Goal: Task Accomplishment & Management: Use online tool/utility

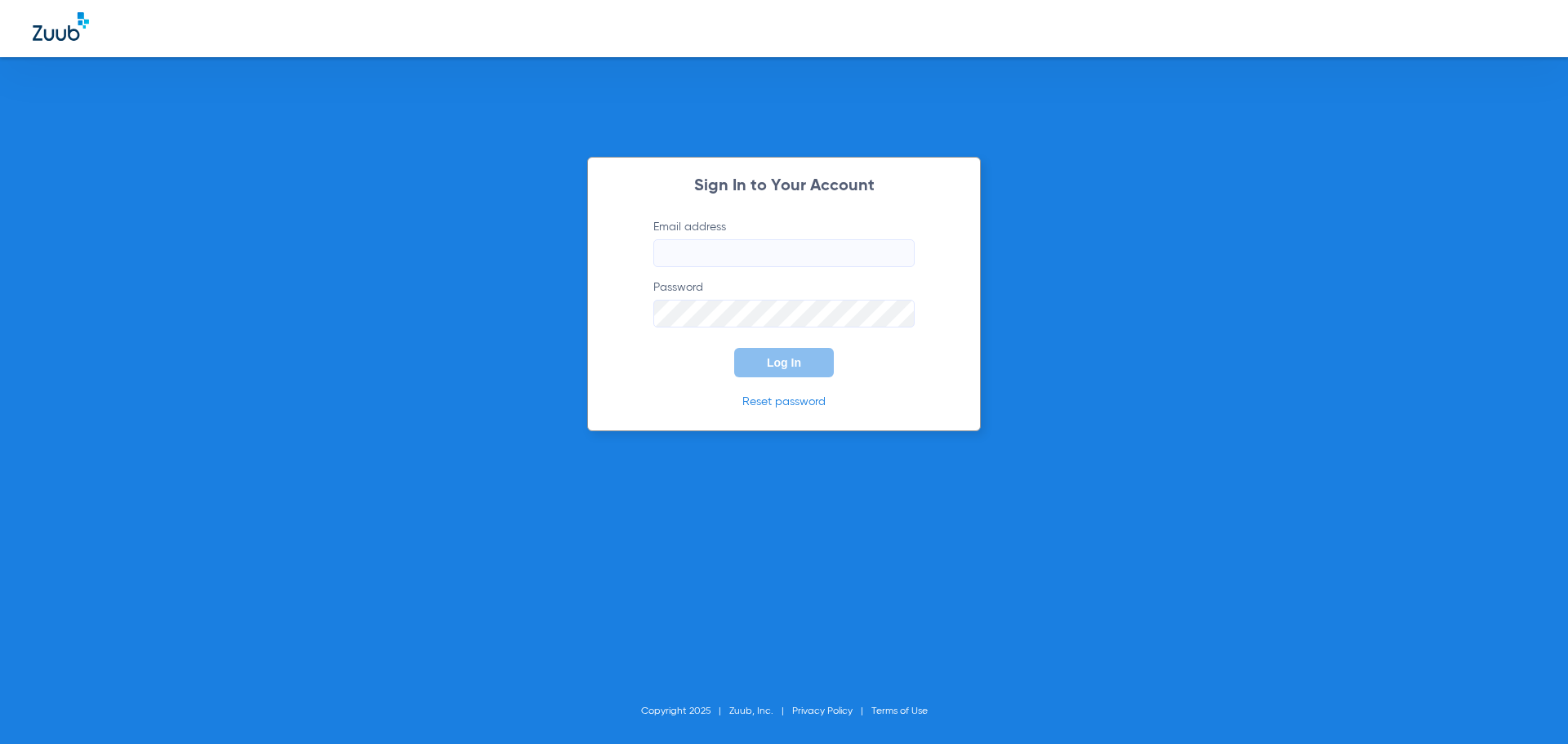
type input "[EMAIL_ADDRESS][DOMAIN_NAME]"
click at [784, 375] on button "Log In" at bounding box center [784, 362] width 100 height 30
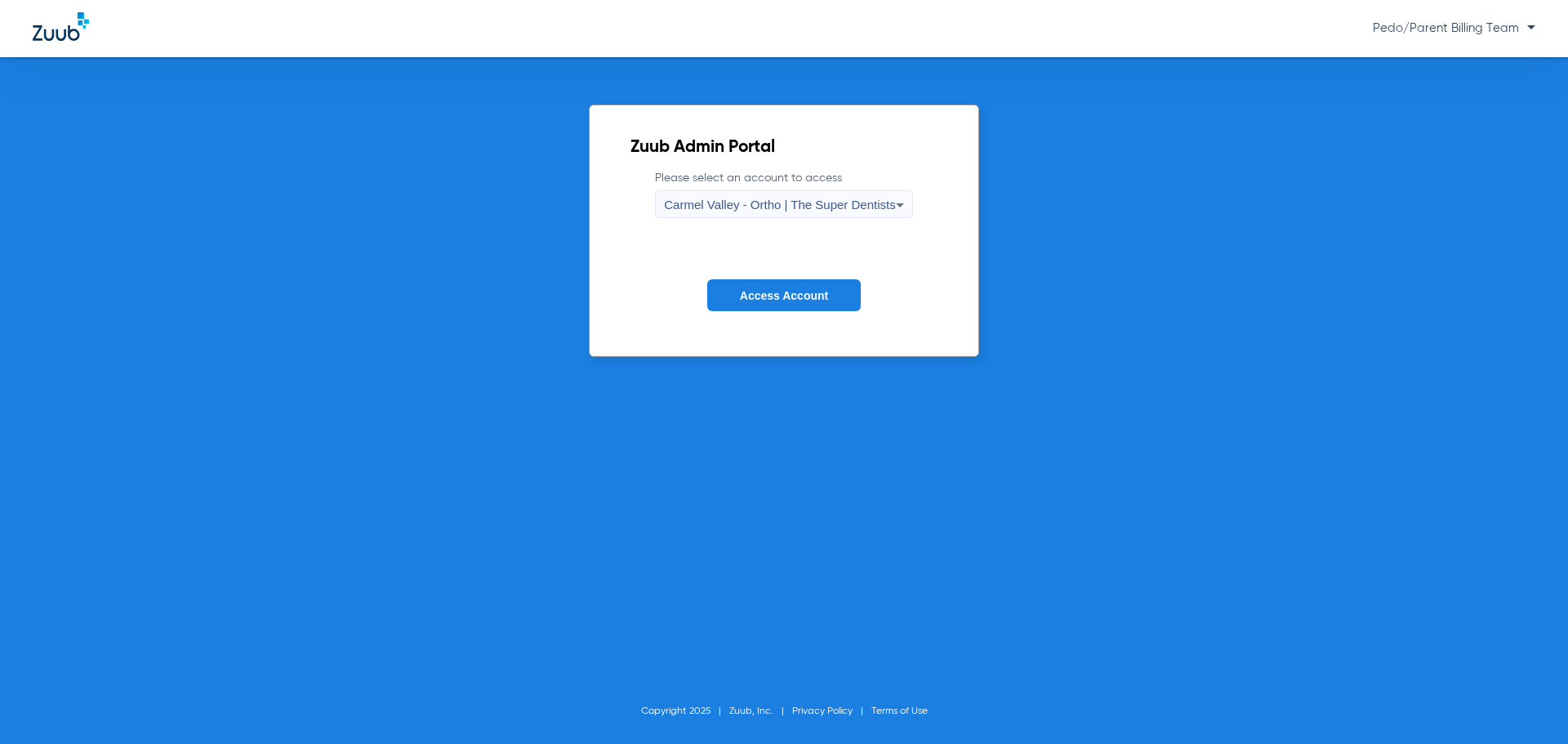
click at [810, 217] on div "Carmel Valley - Ortho | The Super Dentists" at bounding box center [779, 204] width 231 height 28
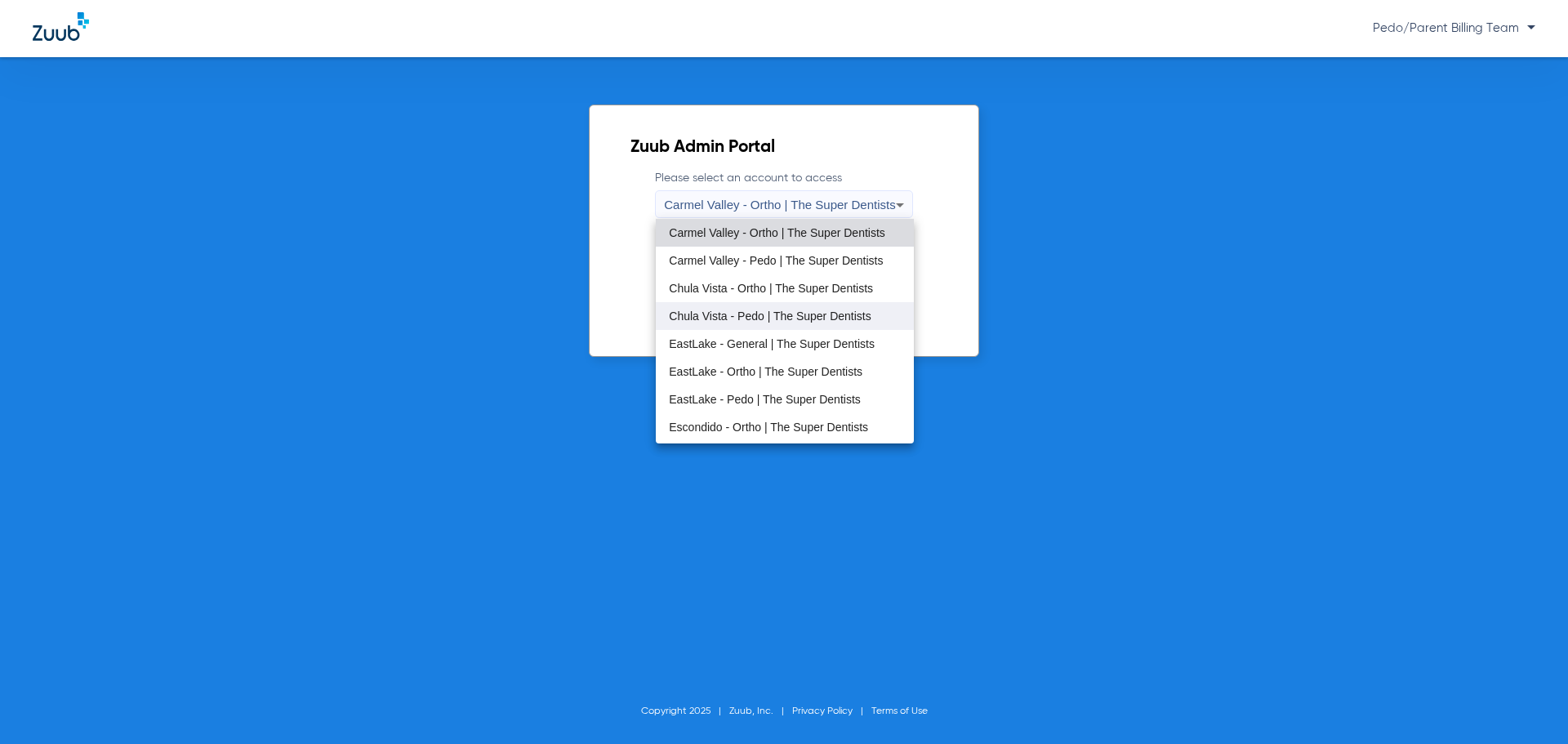
click at [774, 308] on mat-option "Chula Vista - Pedo | The Super Dentists" at bounding box center [784, 316] width 258 height 28
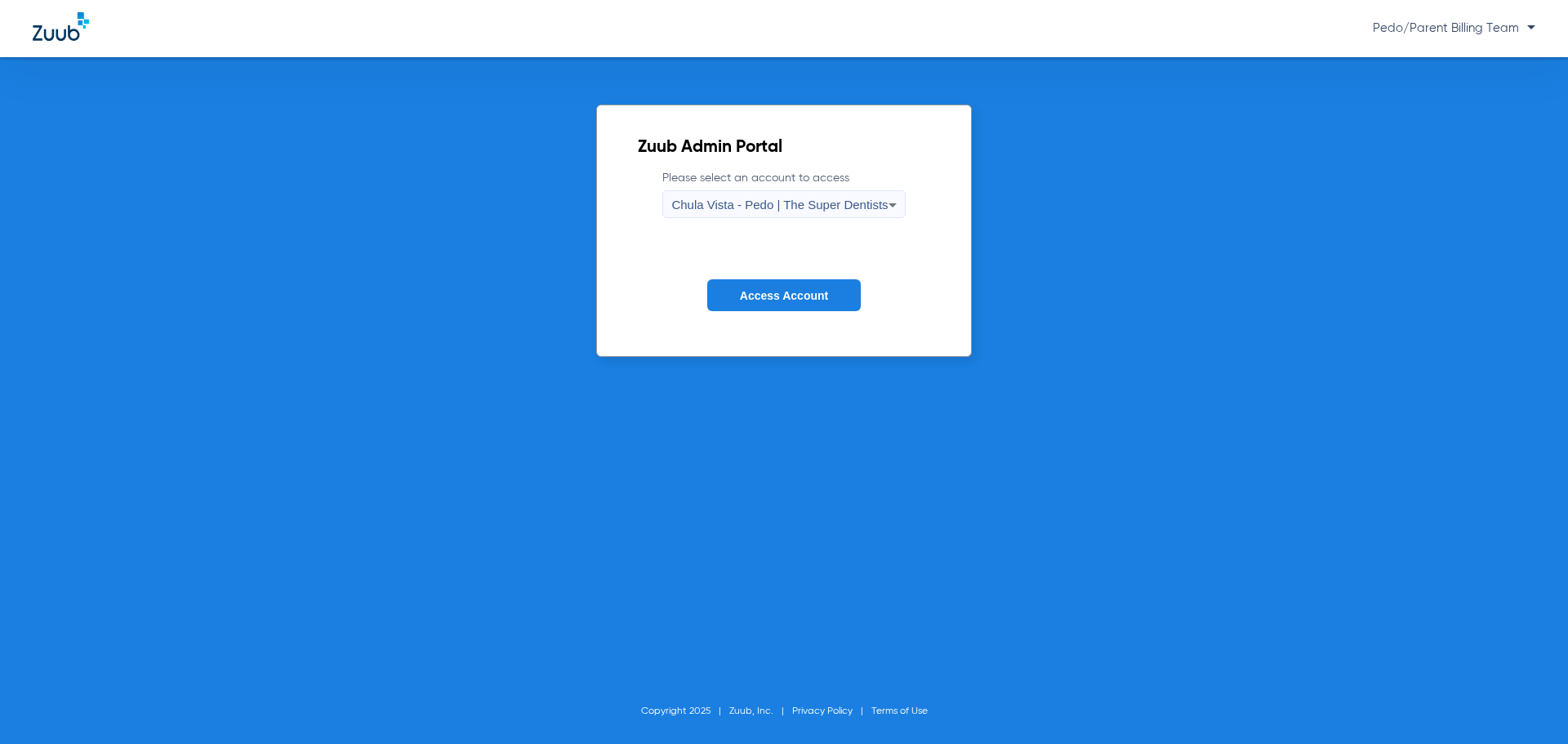
click at [759, 299] on span "Access Account" at bounding box center [784, 295] width 88 height 13
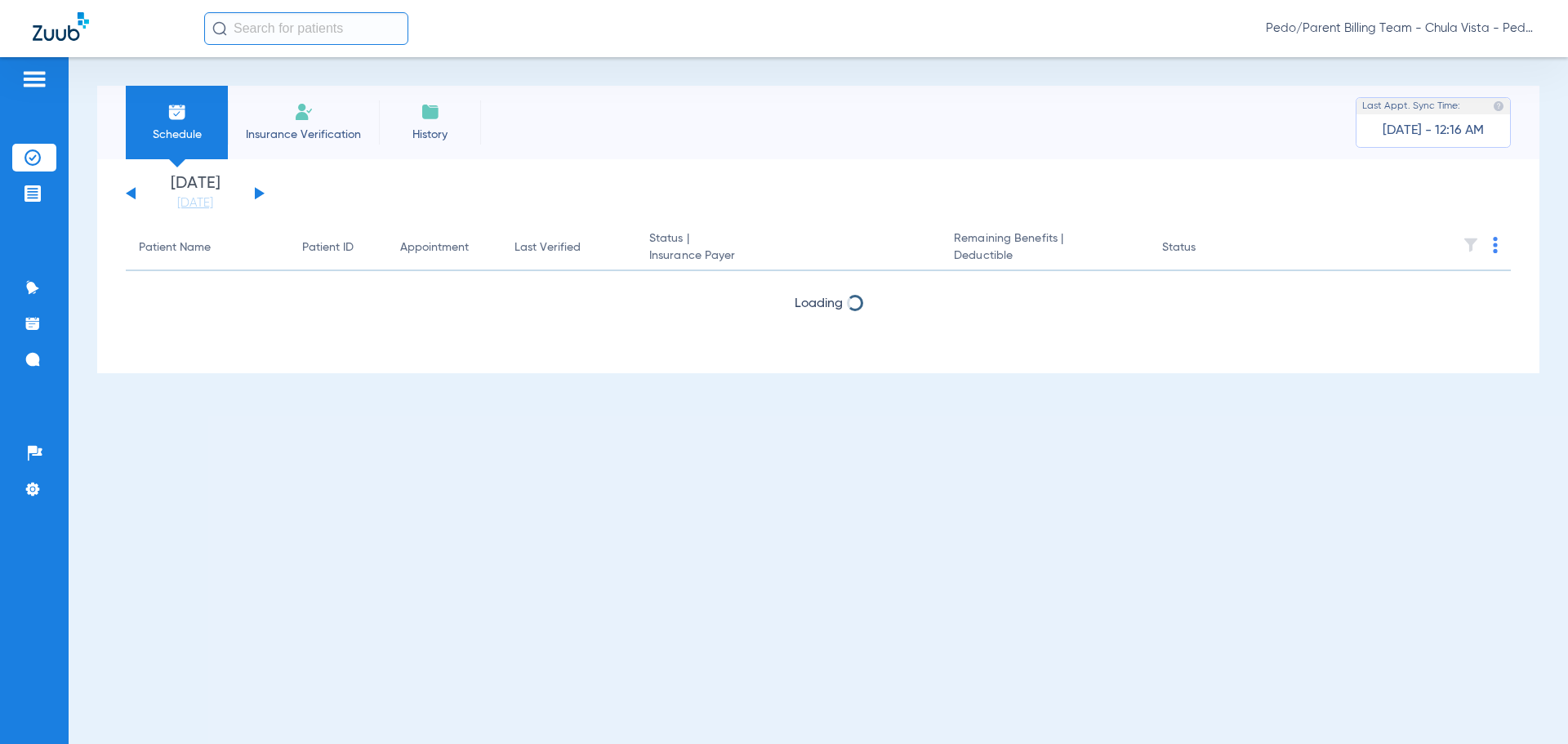
click at [322, 123] on li "Insurance Verification" at bounding box center [303, 122] width 151 height 73
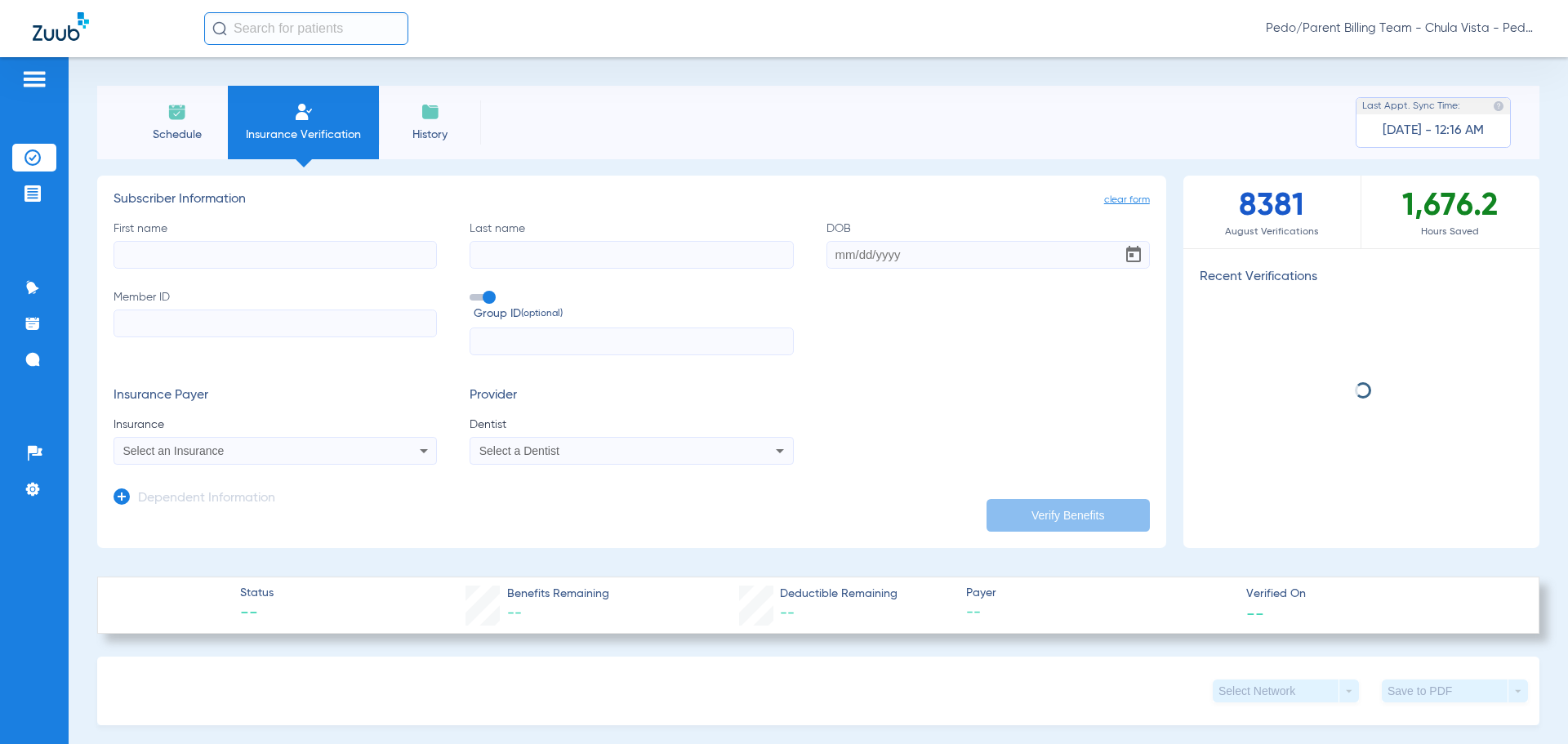
click at [287, 28] on input "text" at bounding box center [307, 29] width 204 height 33
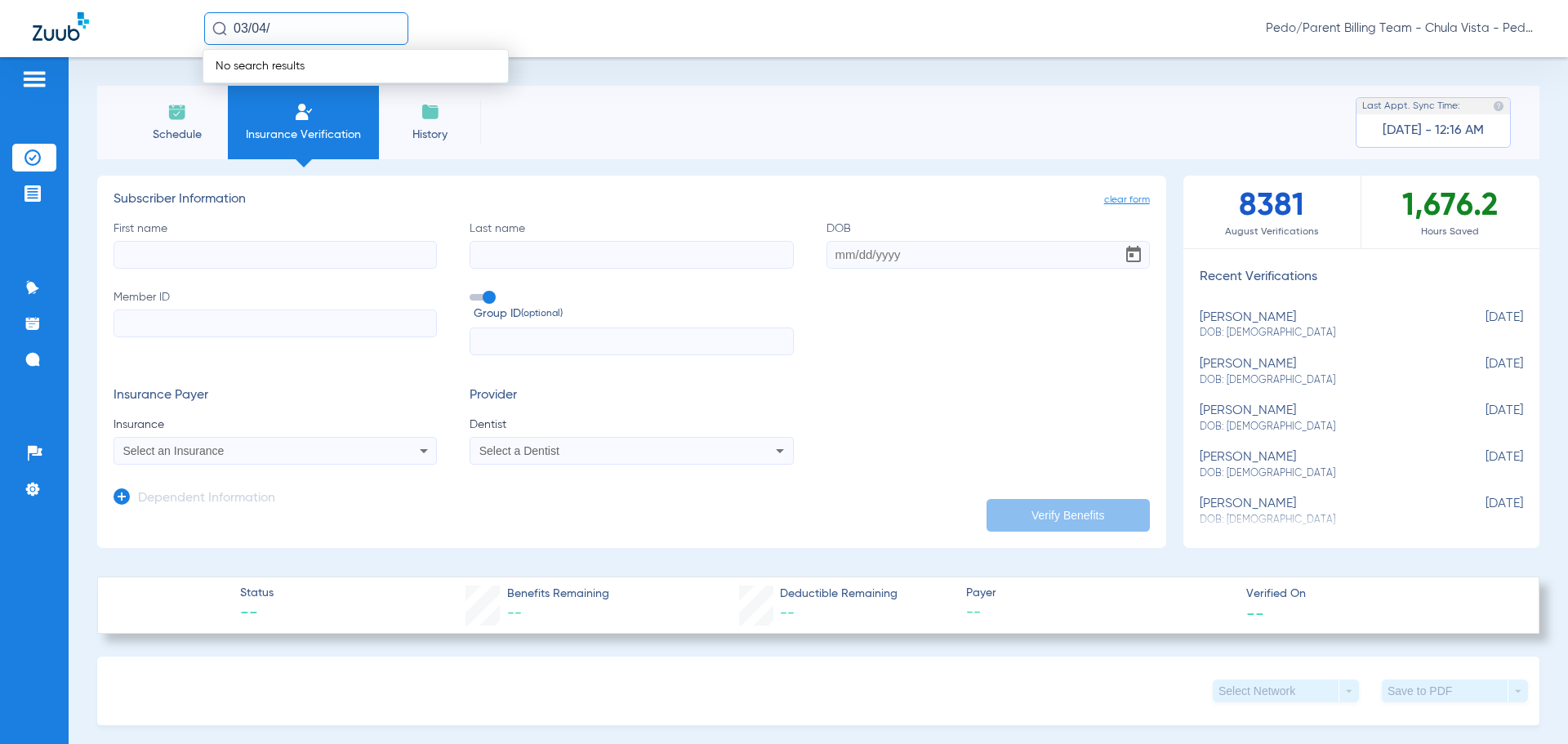
drag, startPoint x: 285, startPoint y: 31, endPoint x: 186, endPoint y: 31, distance: 99.0
click at [186, 31] on div "03/04/ No search results Pedo/Parent Billing Team - Chula Vista - Pedo | The Su…" at bounding box center [784, 29] width 1568 height 57
click at [333, 30] on input "[PERSON_NAME]" at bounding box center [307, 29] width 204 height 33
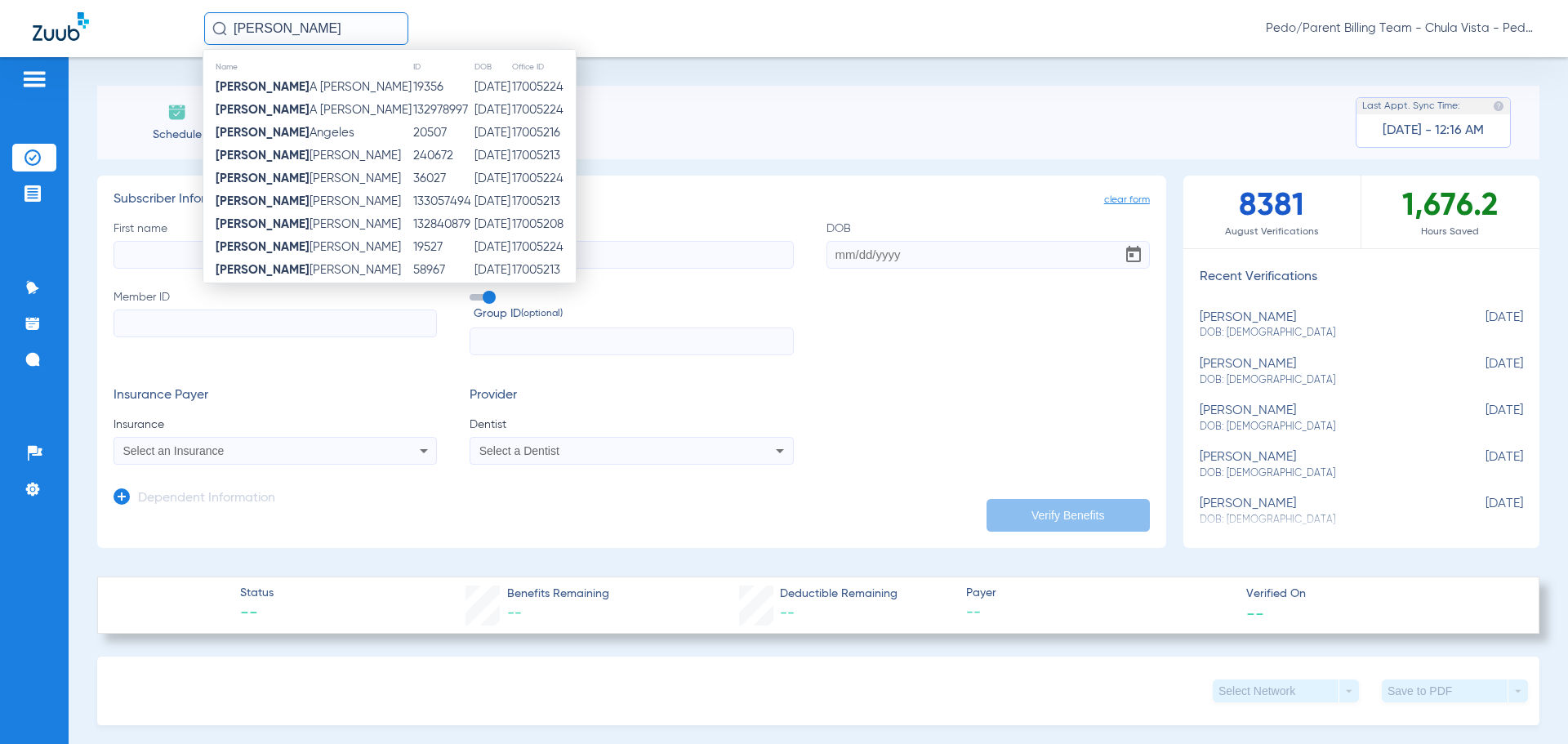
type input "v"
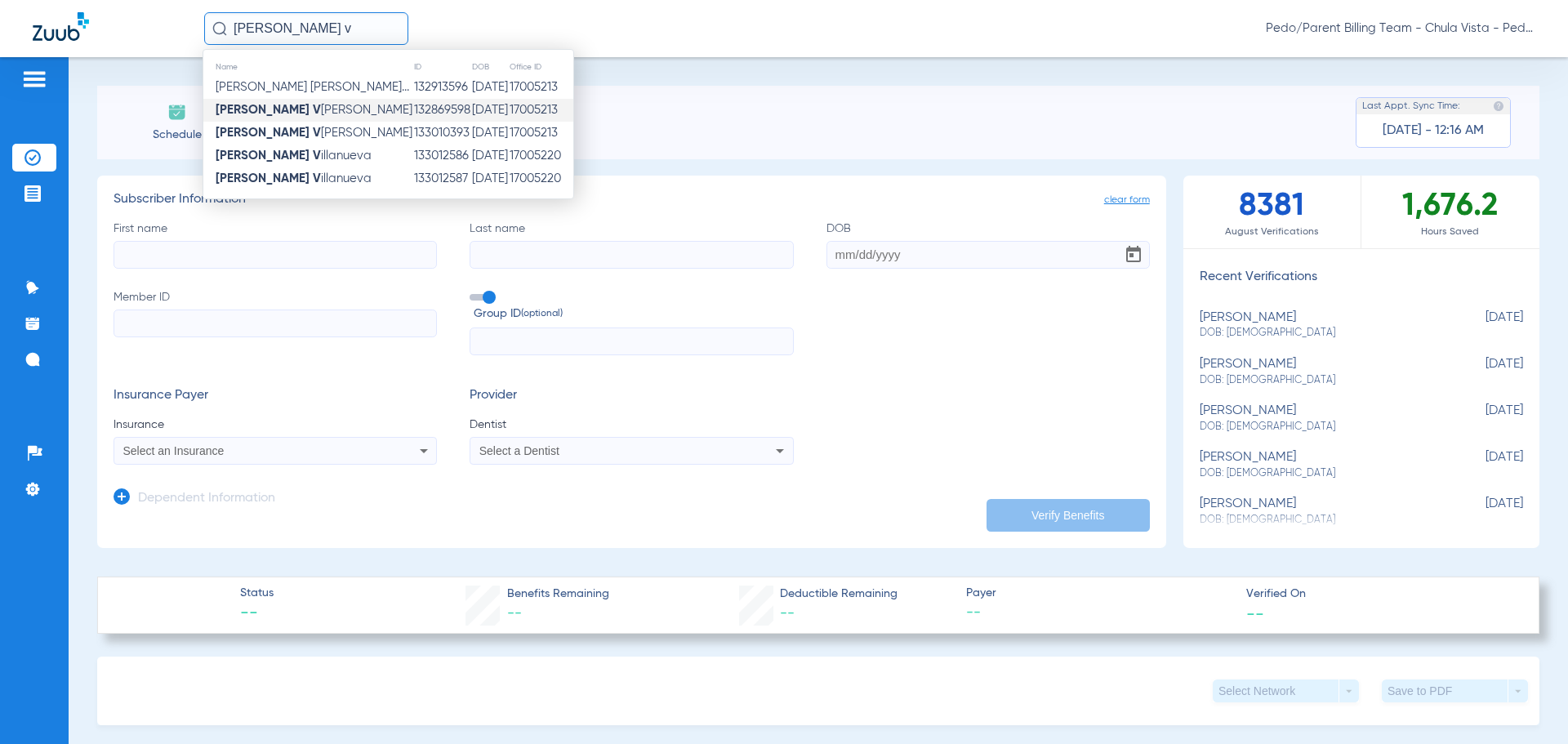
type input "[PERSON_NAME] v"
click at [328, 105] on td "[PERSON_NAME]" at bounding box center [308, 110] width 210 height 23
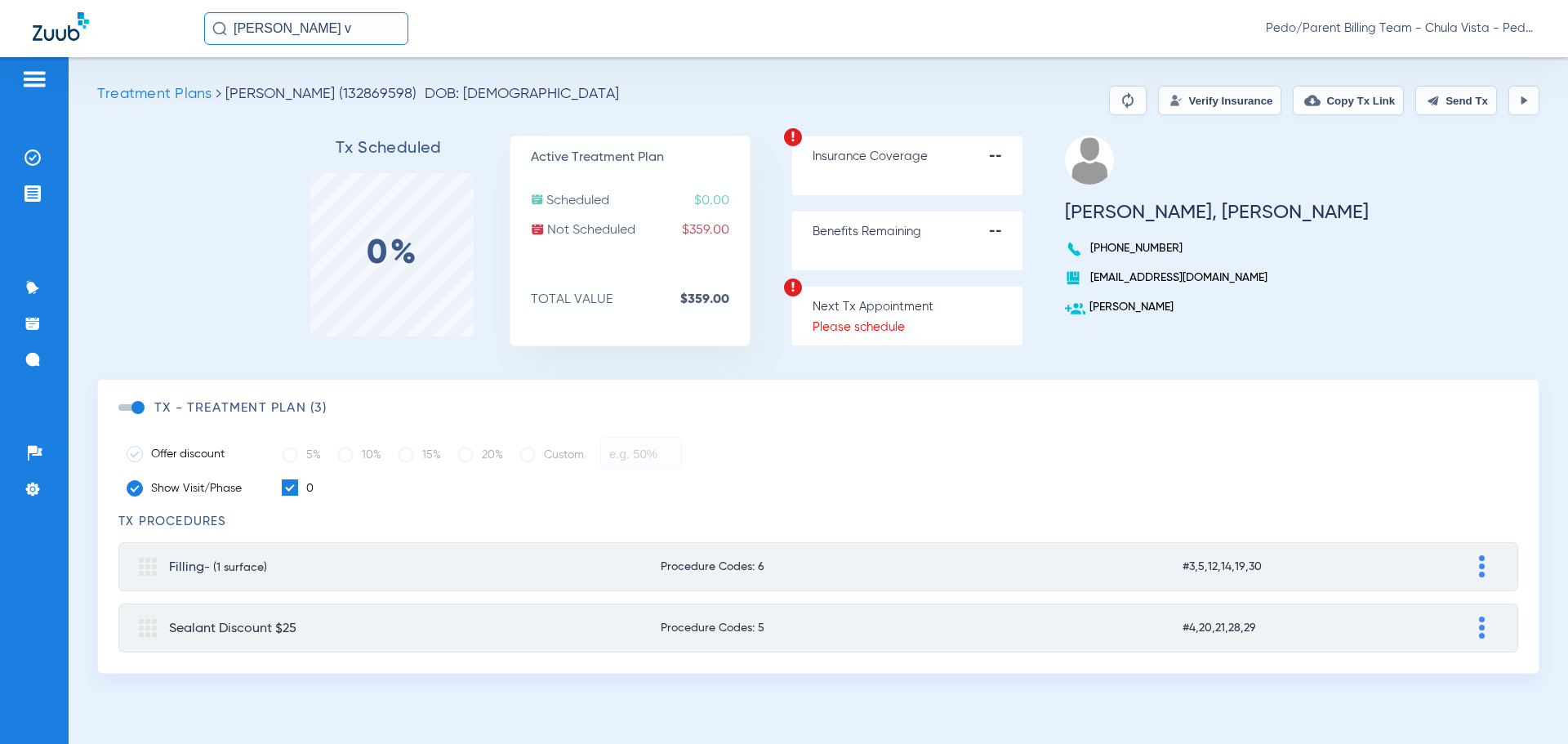
click at [1207, 111] on button "Verify Insurance" at bounding box center [1220, 100] width 123 height 30
